Goal: Task Accomplishment & Management: Manage account settings

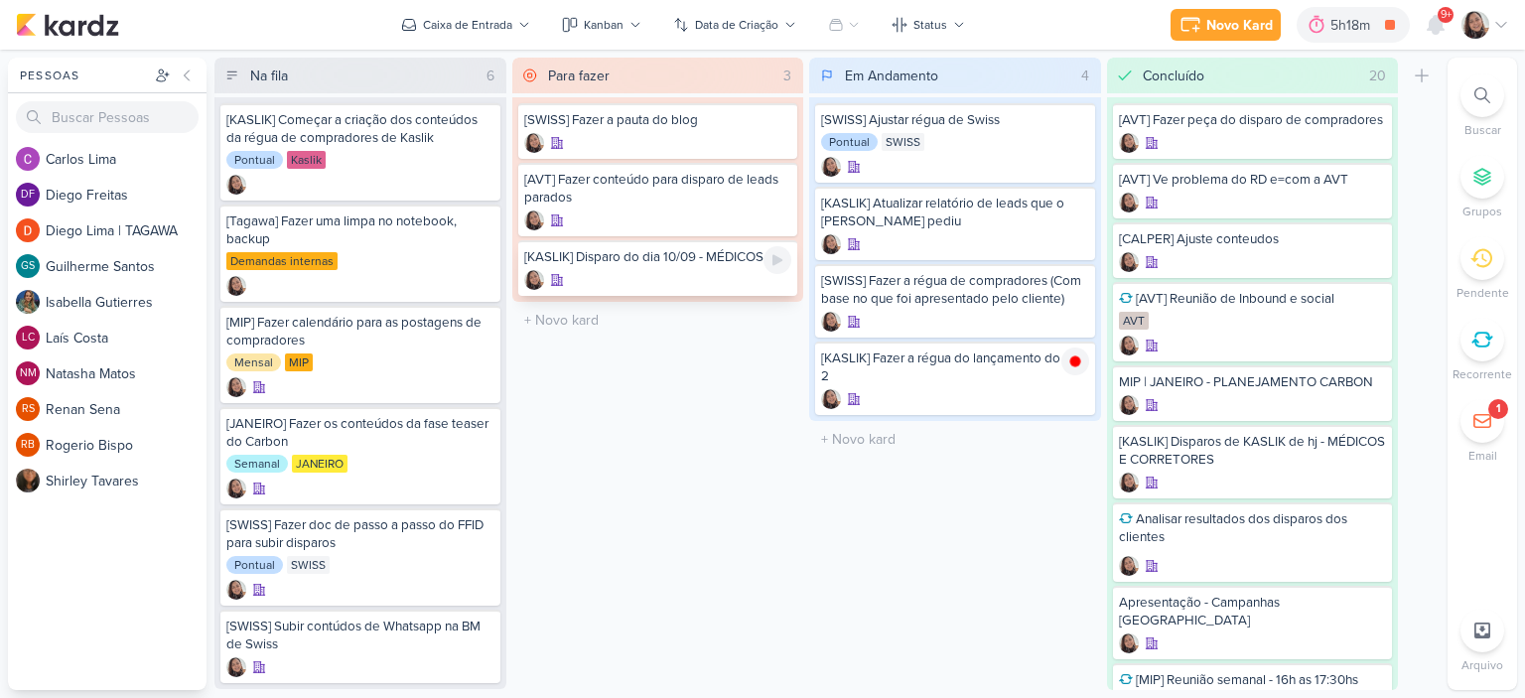
click at [691, 260] on div "[KASLIK] Disparo do dia 10/09 - MÉDICOS" at bounding box center [658, 257] width 268 height 18
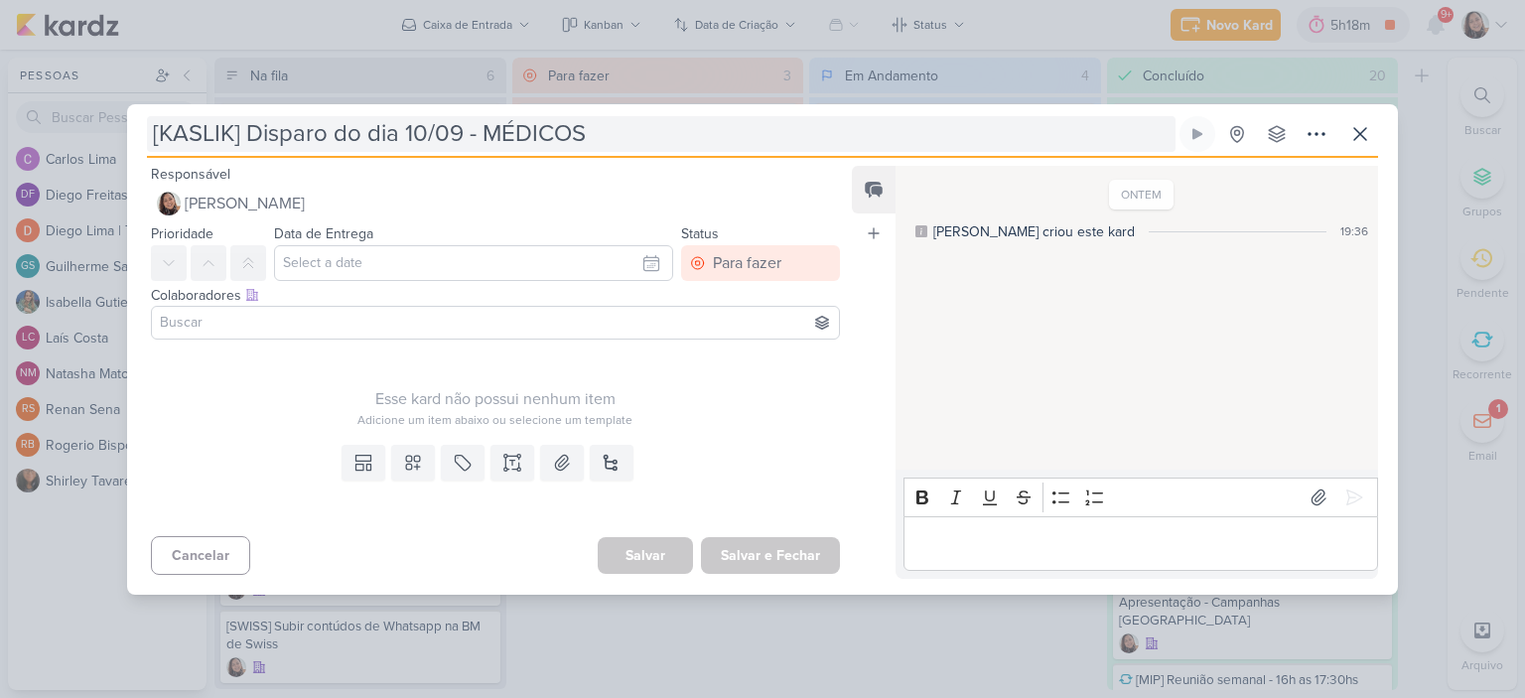
click at [427, 127] on input "[KASLIK] Disparo do dia 10/09 - MÉDICOS" at bounding box center [661, 134] width 1029 height 36
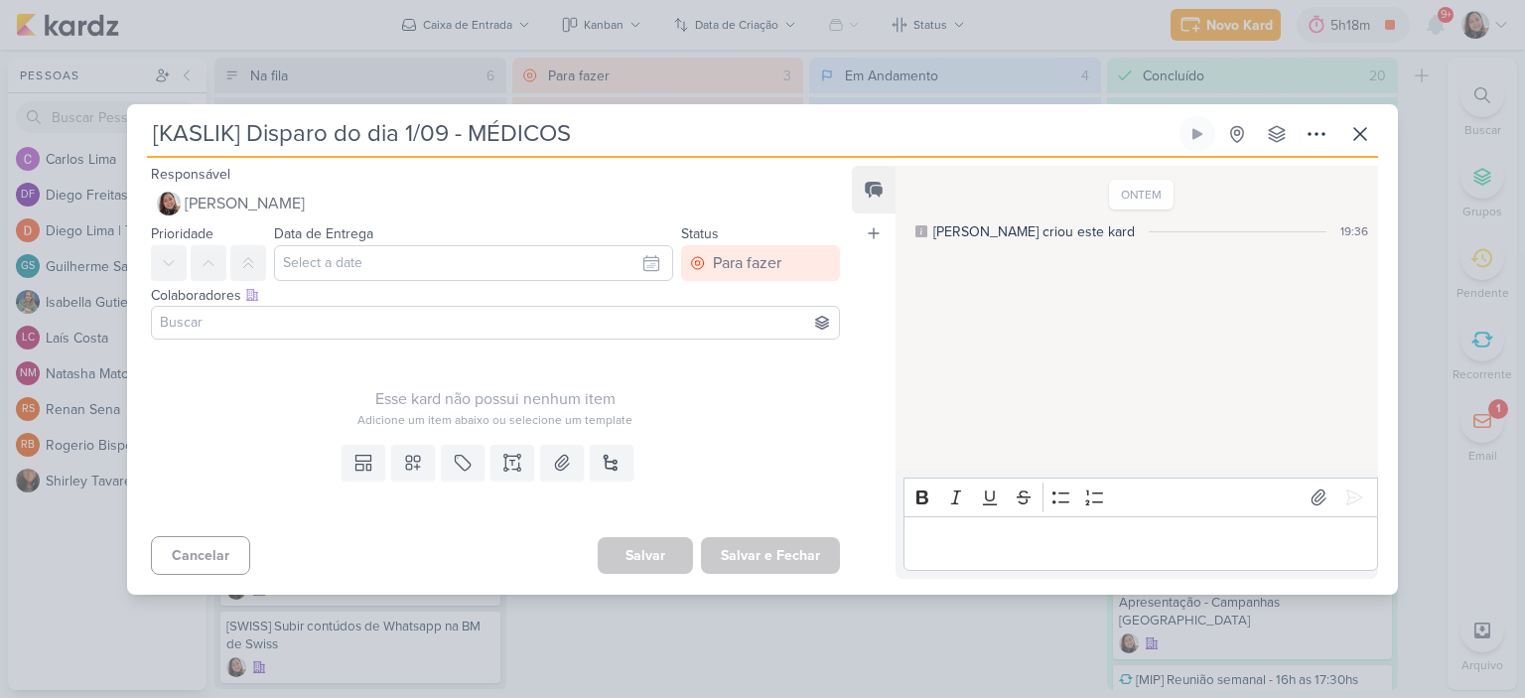
type input "[KASLIK] Disparo do dia 11/09 - MÉDICOS"
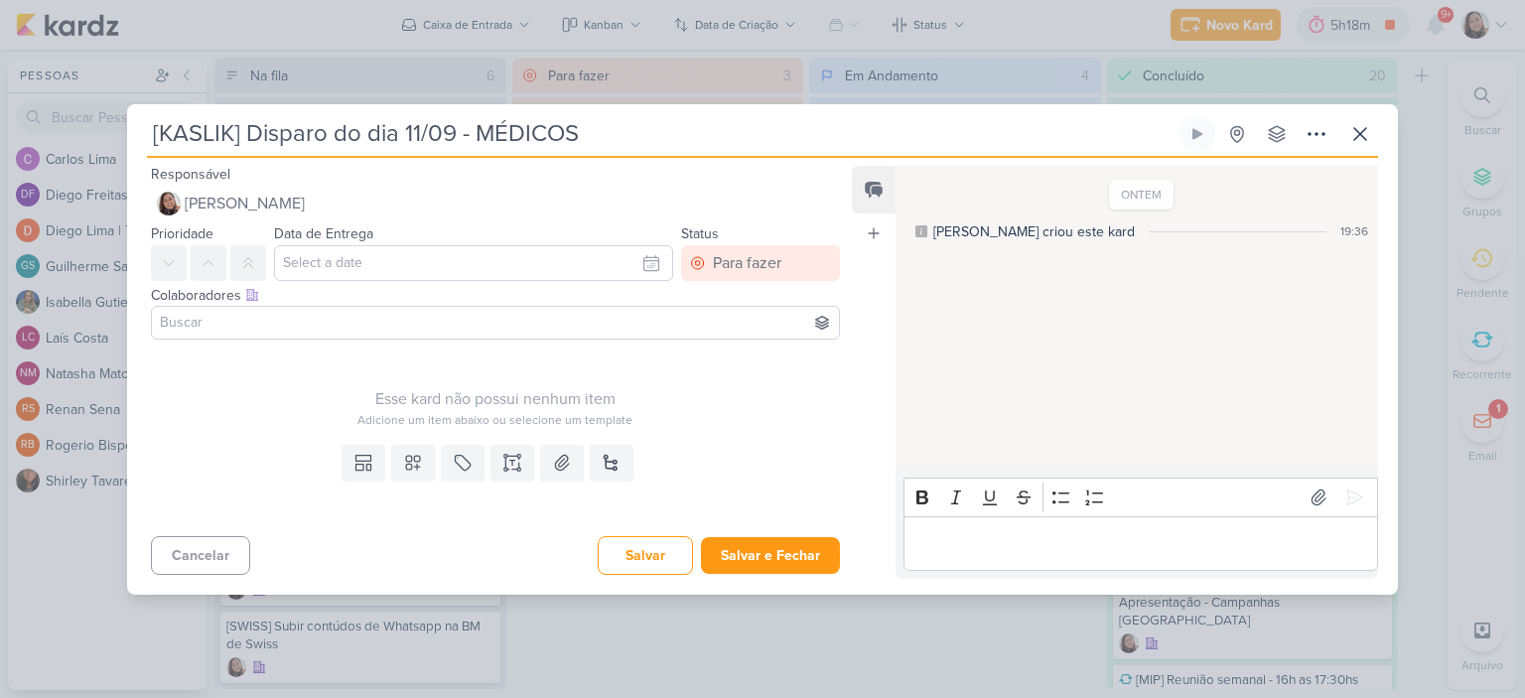
type input "[KASLIK] Disparo do dia 11/09 - MÉDICOS"
click at [645, 263] on input "text" at bounding box center [473, 263] width 399 height 36
click at [577, 392] on div "11" at bounding box center [584, 397] width 31 height 30
type input "11 de setembro de 2025 às 23:59"
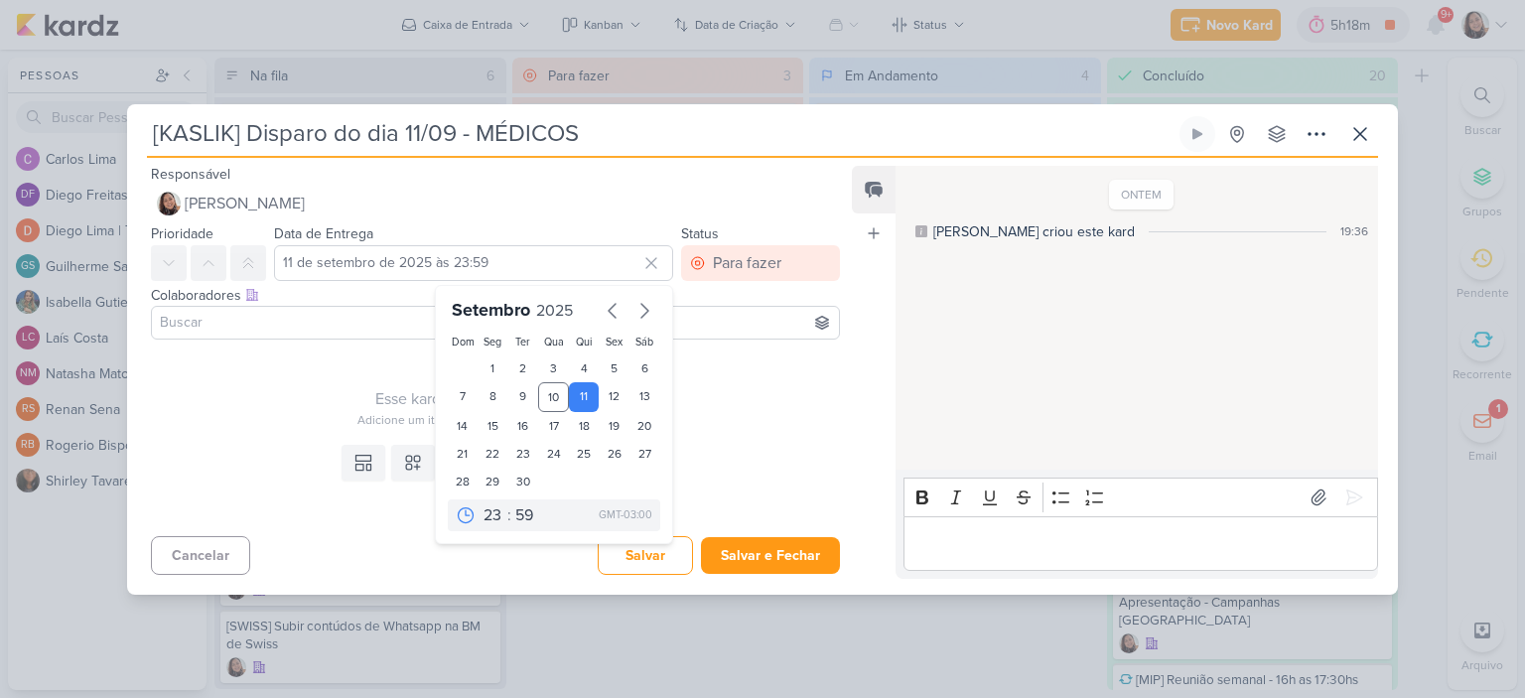
click at [794, 367] on div "Esse kard não possui nenhum item Adicione um item abaixo ou selecione um templa…" at bounding box center [495, 388] width 689 height 81
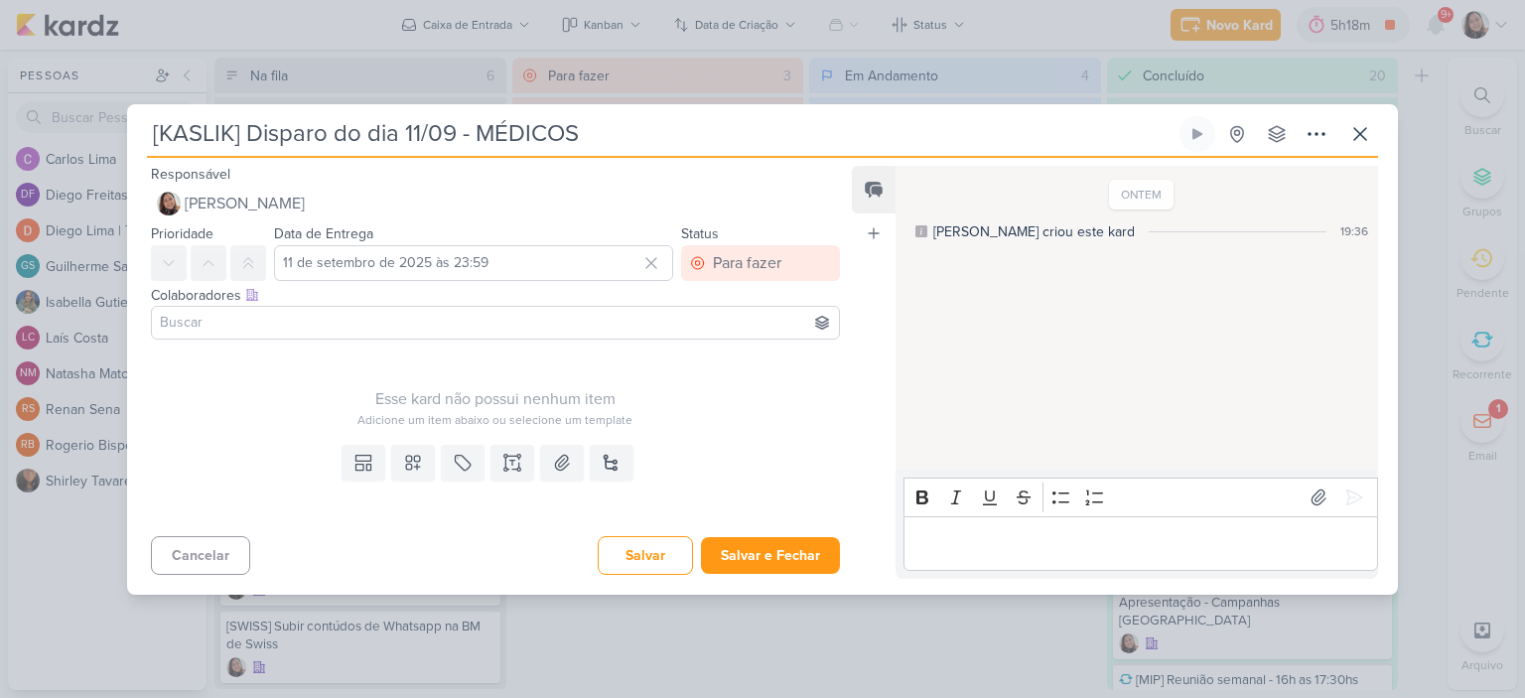
click at [433, 324] on input at bounding box center [495, 323] width 679 height 24
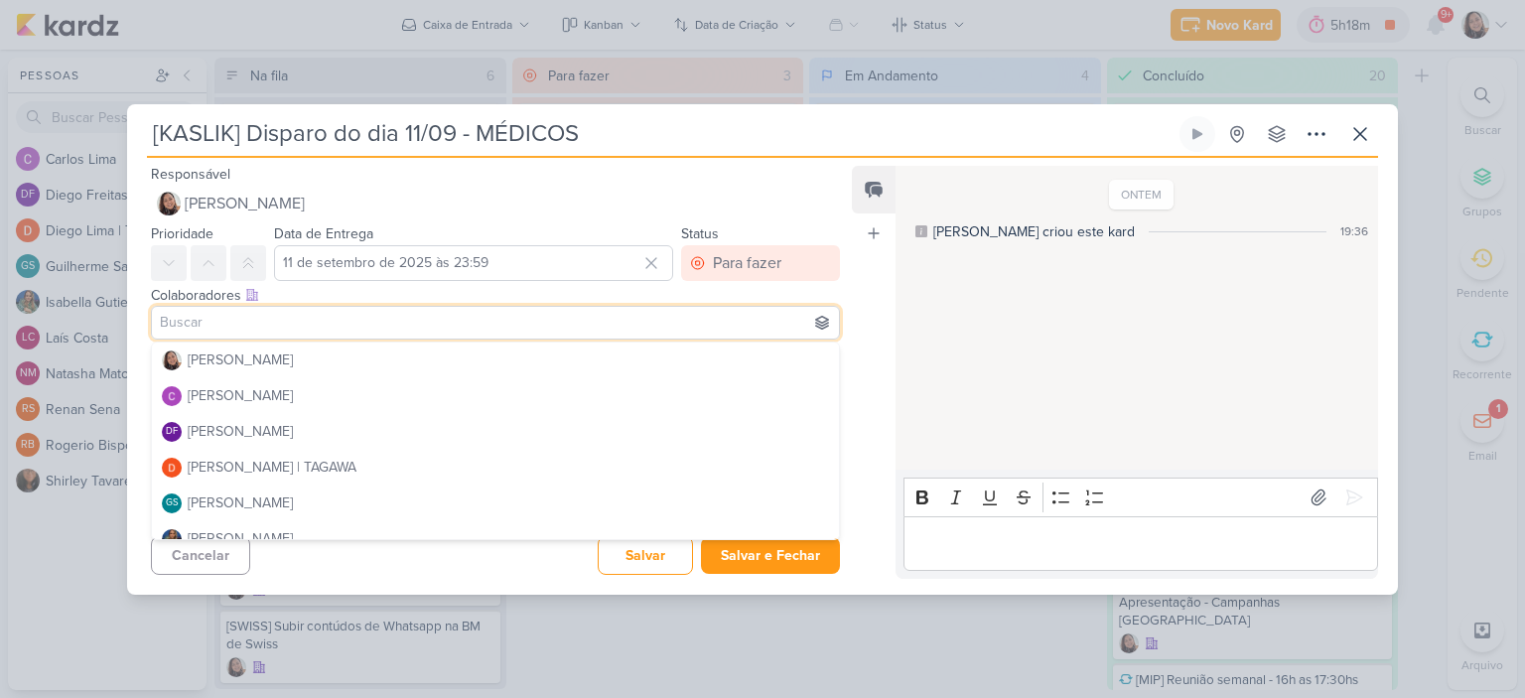
click at [432, 324] on input at bounding box center [495, 323] width 679 height 24
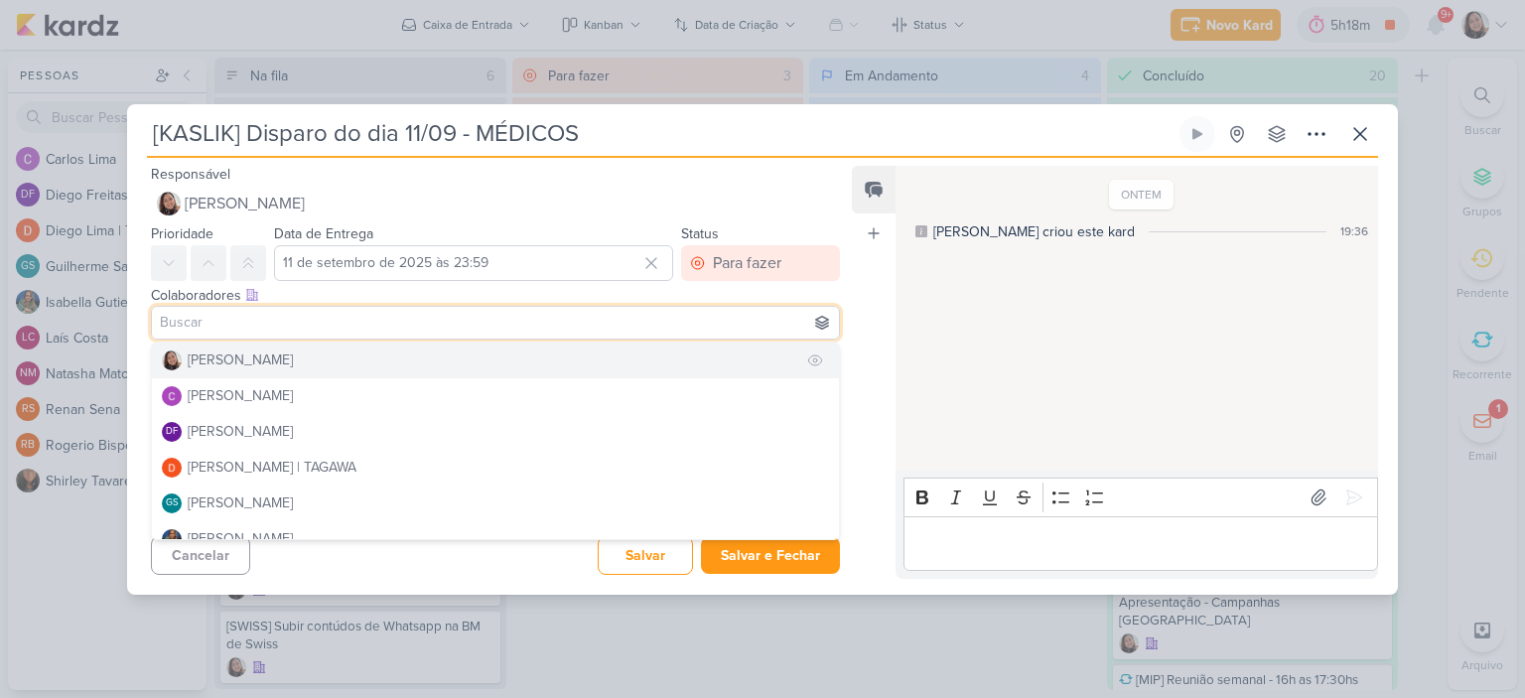
click at [295, 359] on button "[PERSON_NAME]" at bounding box center [495, 361] width 687 height 36
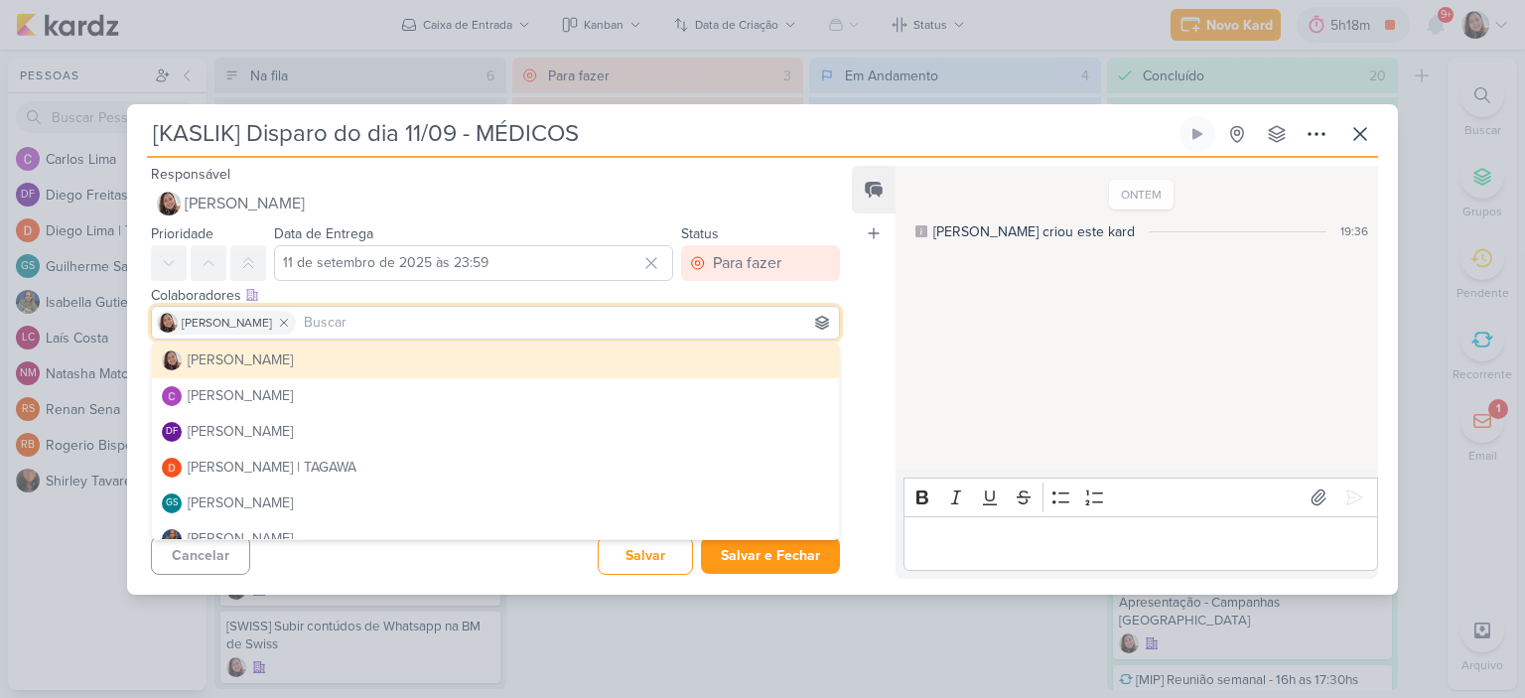
click at [493, 223] on div "Data de Entrega [DATE] 23:59 [DATE] Dom Seg Ter Qua Qui Sex Sáb 1 2 3 4 5 6 7 8…" at bounding box center [473, 251] width 399 height 60
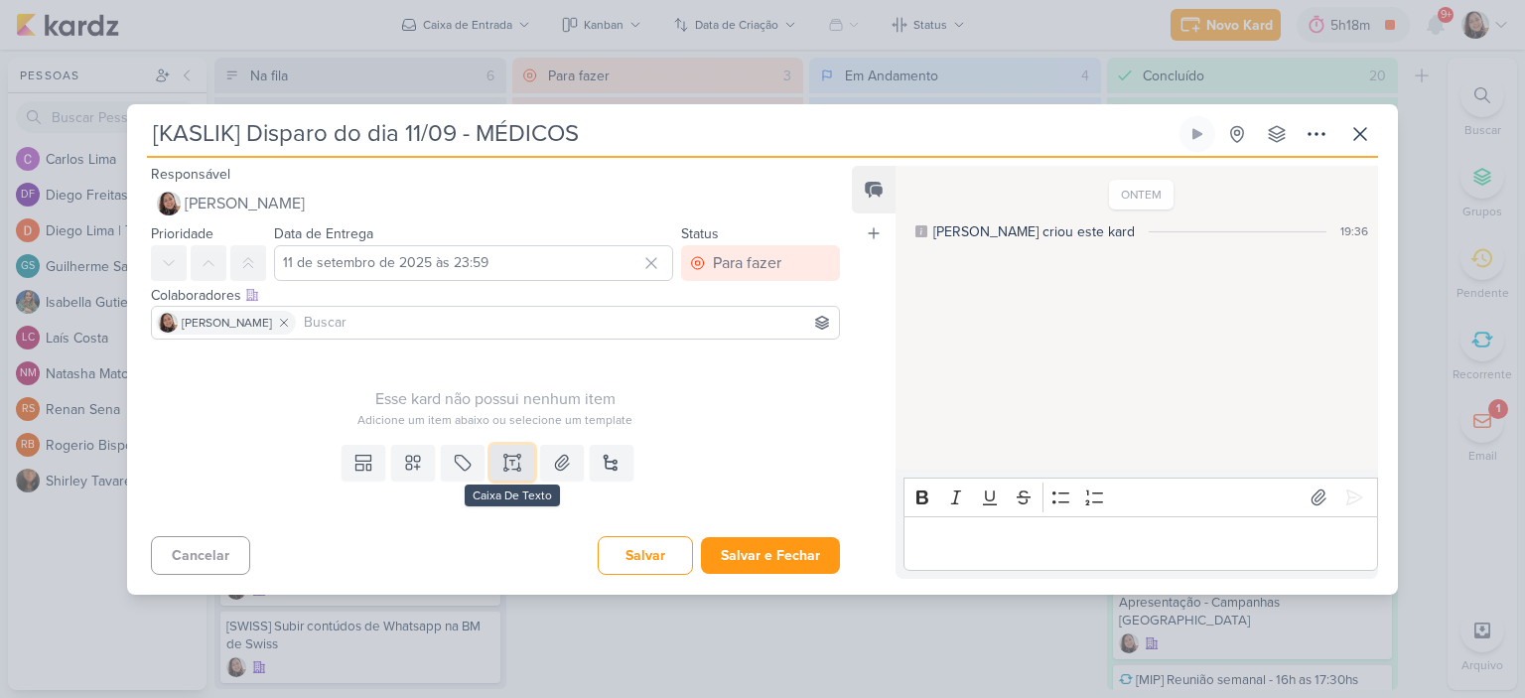
click at [502, 460] on icon at bounding box center [512, 463] width 20 height 20
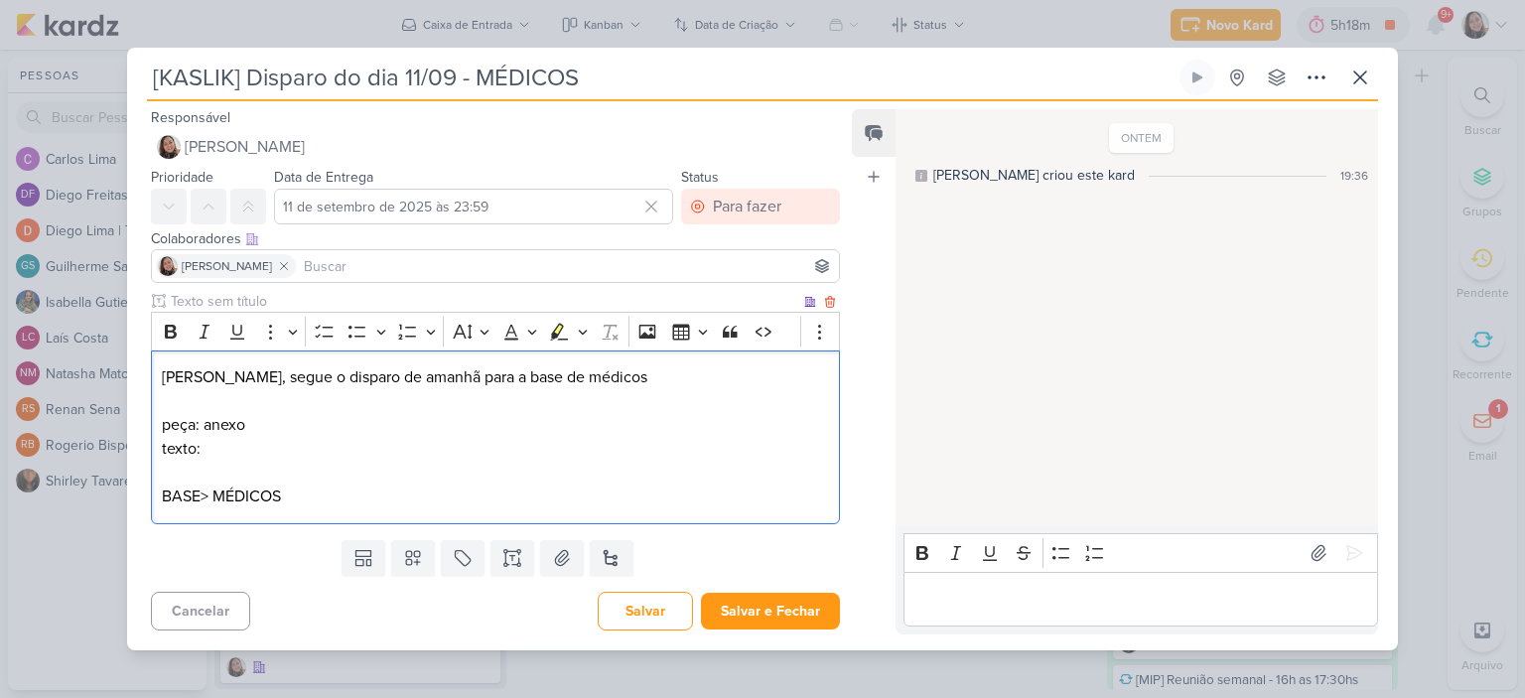
click at [210, 490] on p "BASE> MÉDICOS" at bounding box center [495, 497] width 667 height 24
click at [336, 495] on p "BASE: MÉDICOS" at bounding box center [495, 497] width 667 height 24
click at [324, 439] on p "texto:" at bounding box center [495, 449] width 667 height 24
click at [410, 464] on p "Editor editing area: main" at bounding box center [495, 473] width 667 height 24
click at [409, 449] on p "texto:" at bounding box center [495, 449] width 667 height 24
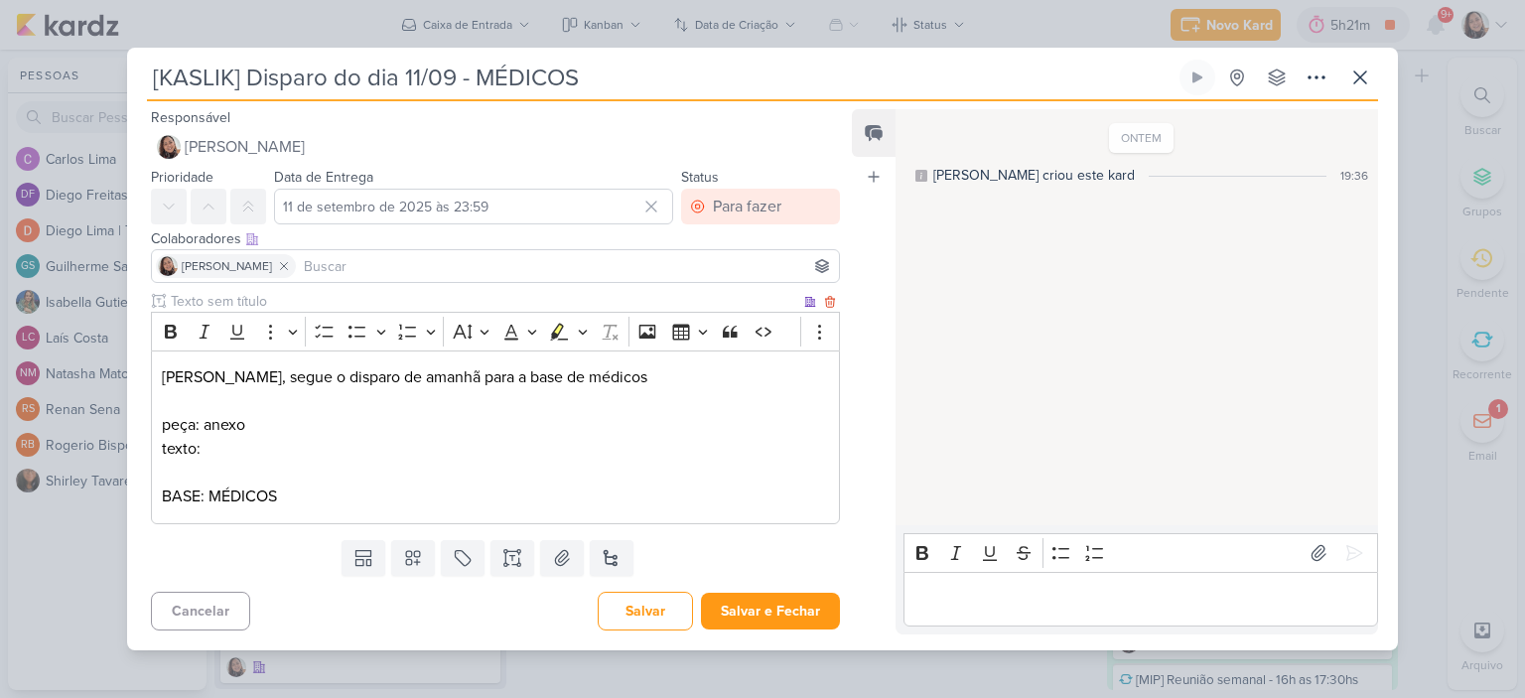
click at [477, 423] on p "peça: anexo" at bounding box center [495, 425] width 667 height 24
click at [476, 439] on p "texto:" at bounding box center [495, 449] width 667 height 24
click at [563, 553] on button at bounding box center [562, 558] width 44 height 36
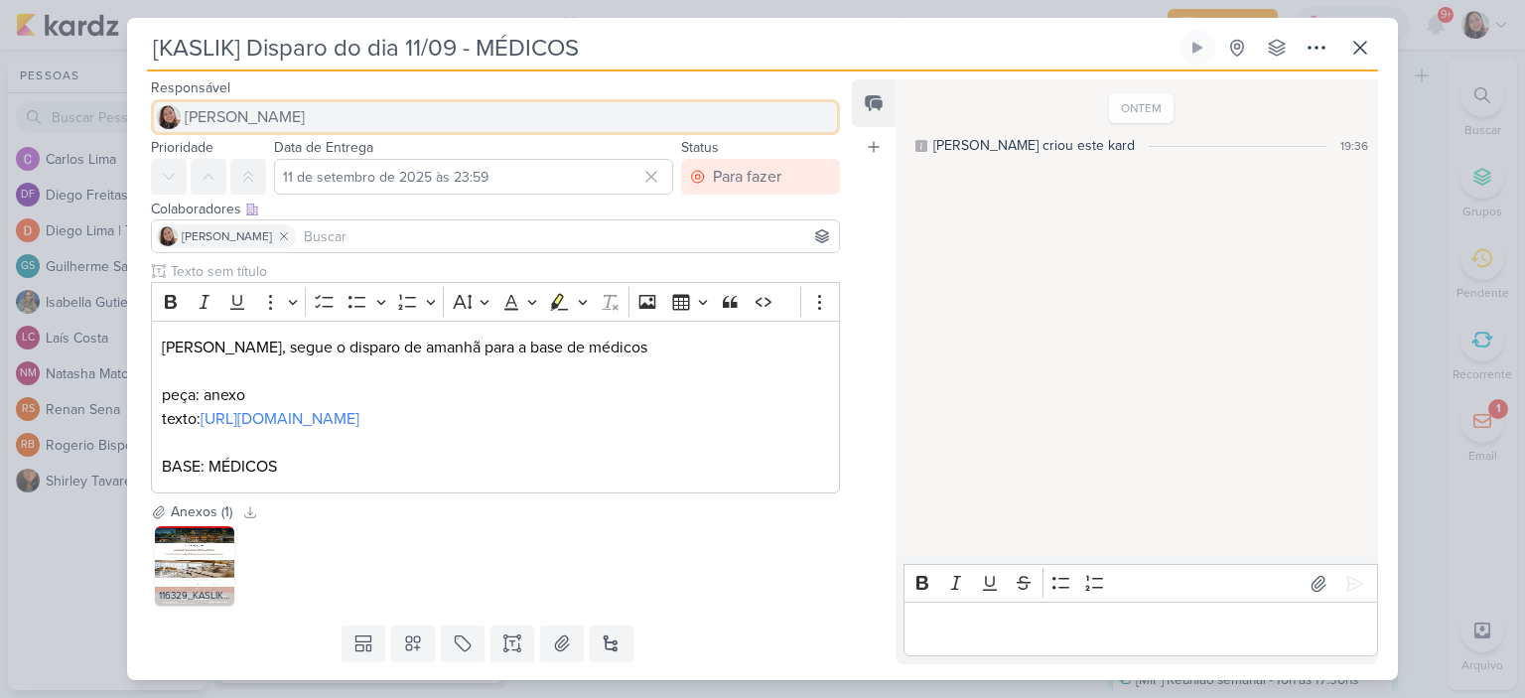
click at [255, 111] on span "[PERSON_NAME]" at bounding box center [245, 117] width 120 height 24
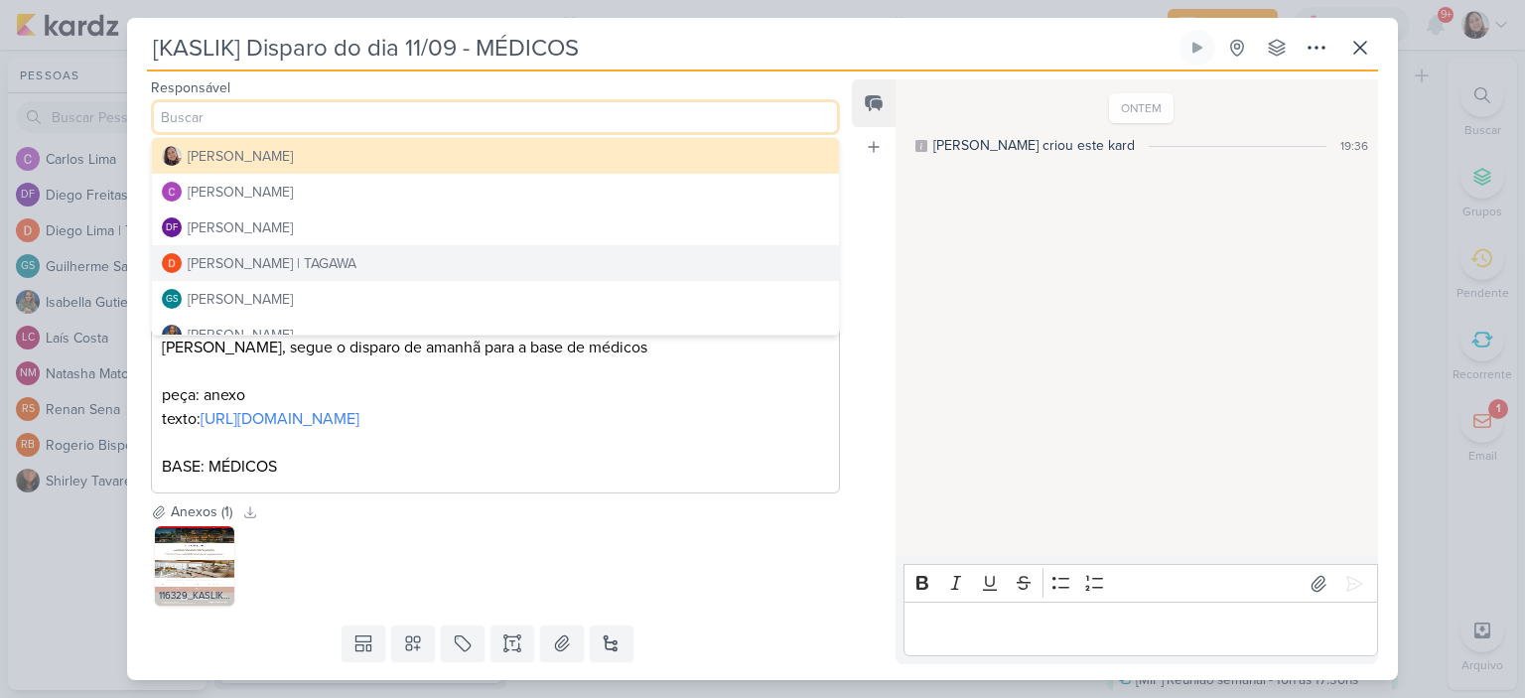
click at [274, 260] on div "[PERSON_NAME] | TAGAWA" at bounding box center [272, 263] width 169 height 21
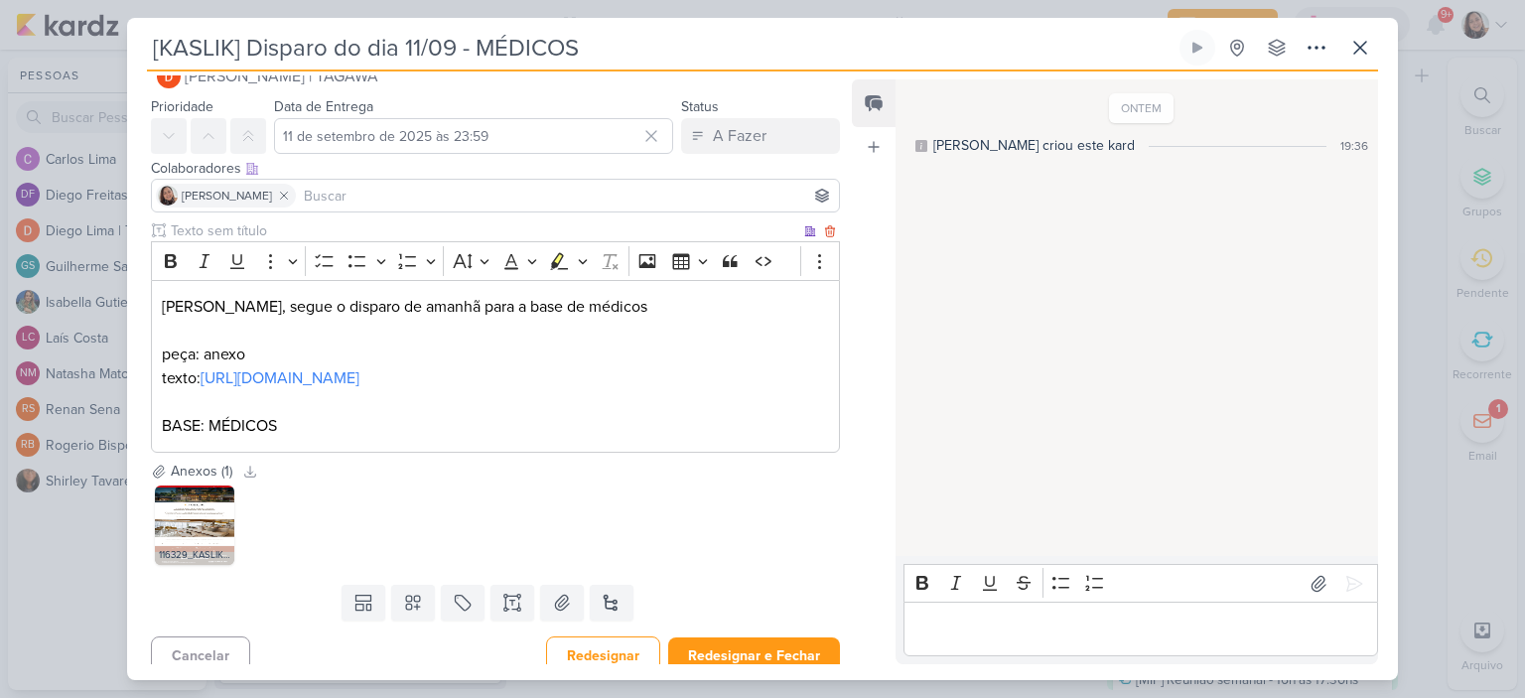
scroll to position [78, 0]
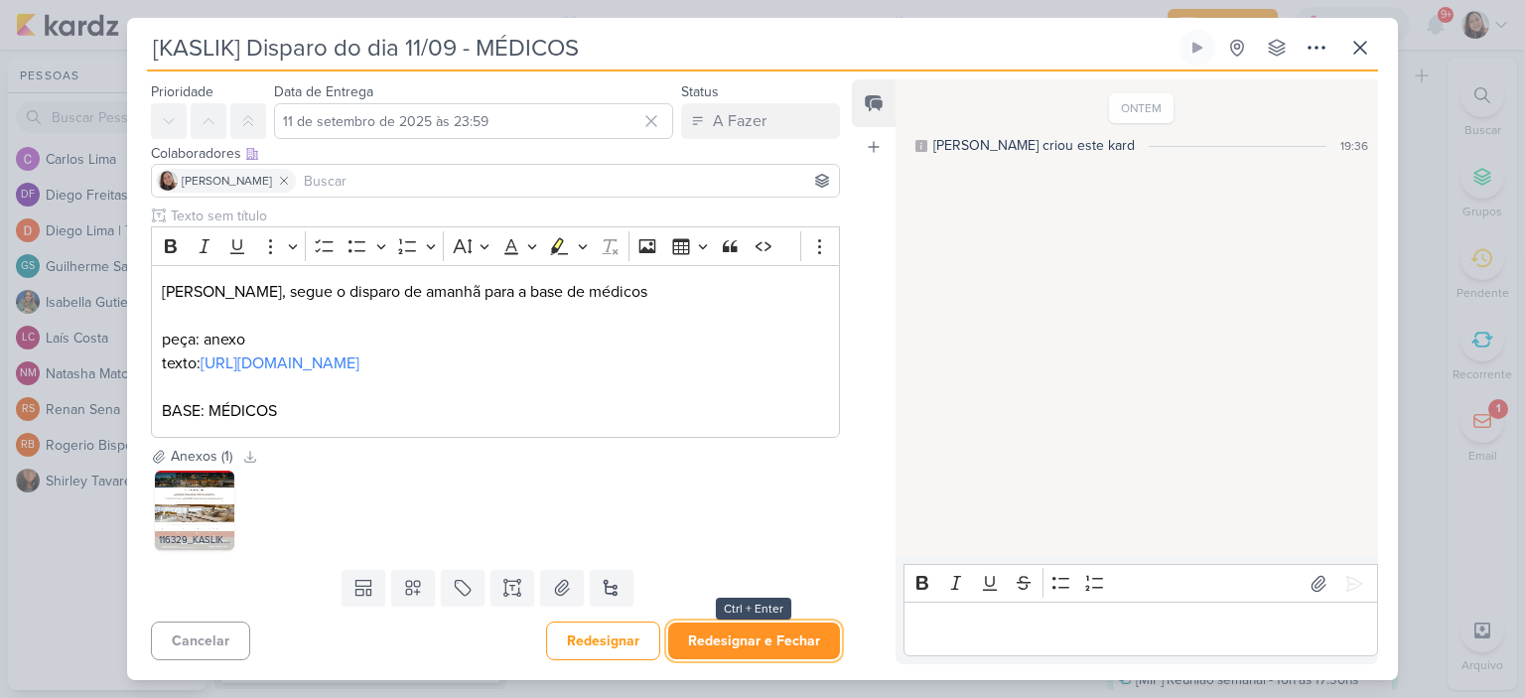
click at [739, 638] on button "Redesignar e Fechar" at bounding box center [754, 641] width 172 height 37
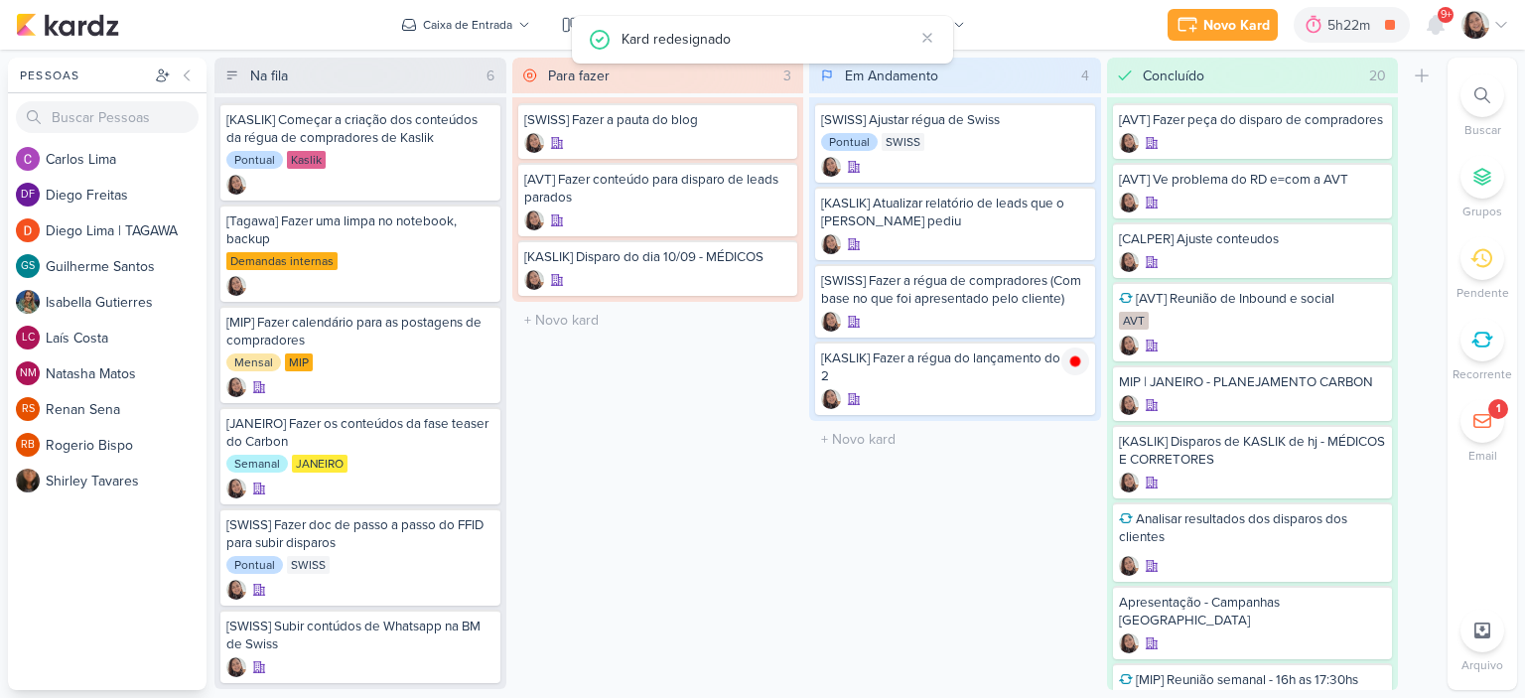
scroll to position [0, 0]
